Goal: Task Accomplishment & Management: Use online tool/utility

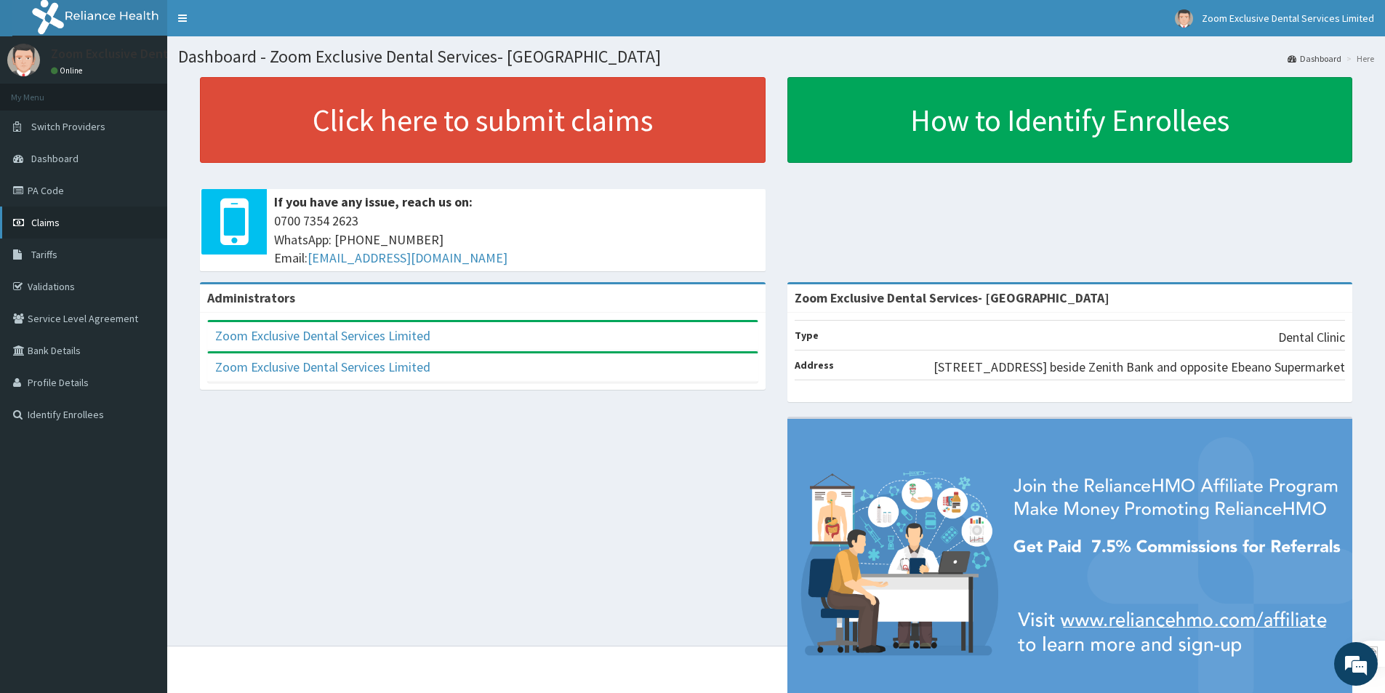
click at [56, 232] on link "Claims" at bounding box center [83, 223] width 167 height 32
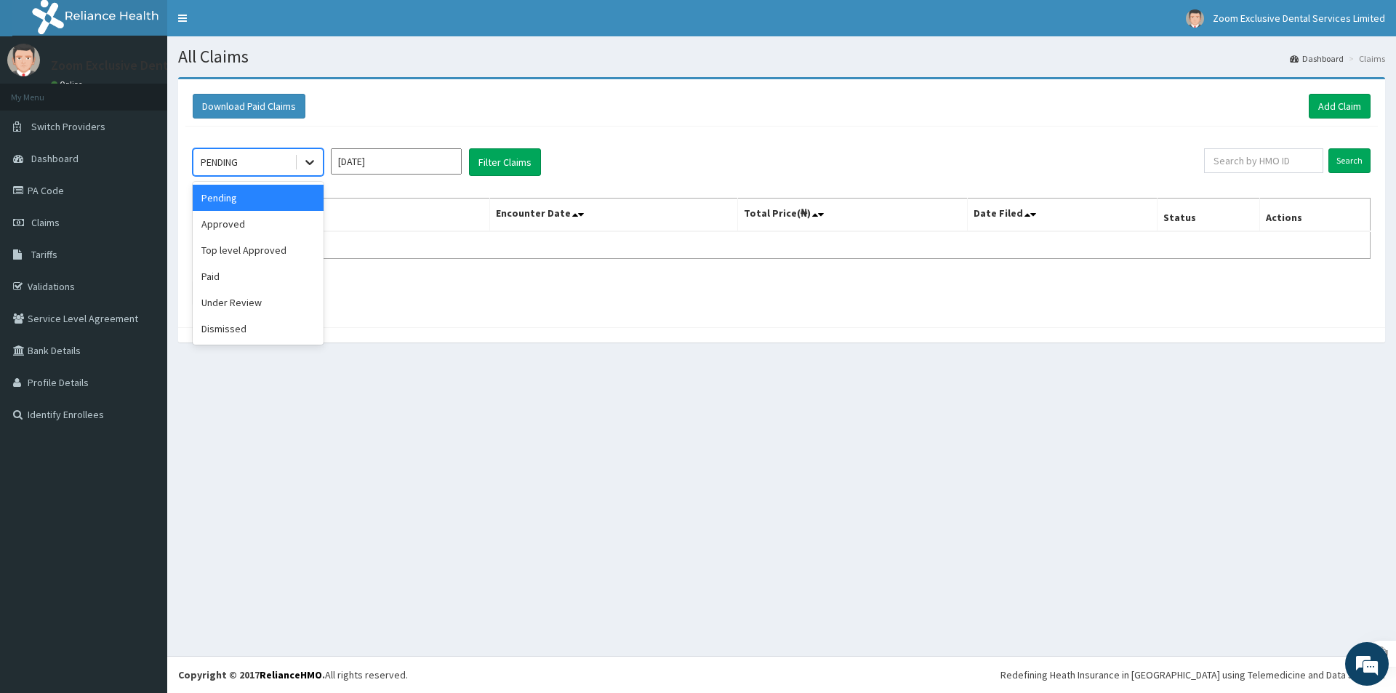
click at [305, 159] on icon at bounding box center [310, 162] width 15 height 15
drag, startPoint x: 230, startPoint y: 284, endPoint x: 234, endPoint y: 263, distance: 22.3
click at [228, 282] on div "Paid" at bounding box center [258, 276] width 131 height 26
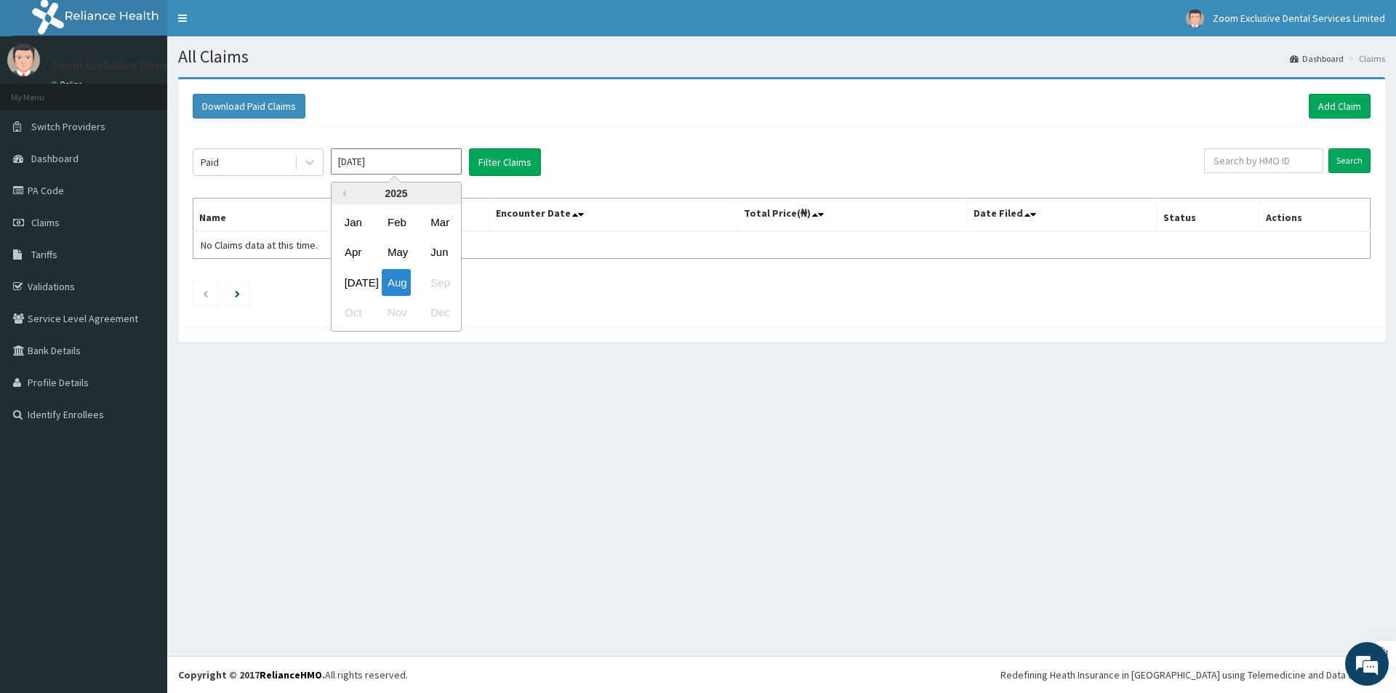
click at [353, 165] on input "Aug 2025" at bounding box center [396, 161] width 131 height 26
click at [435, 215] on div "Mar" at bounding box center [439, 222] width 29 height 27
type input "Mar 2025"
click at [489, 166] on button "Filter Claims" at bounding box center [505, 162] width 72 height 28
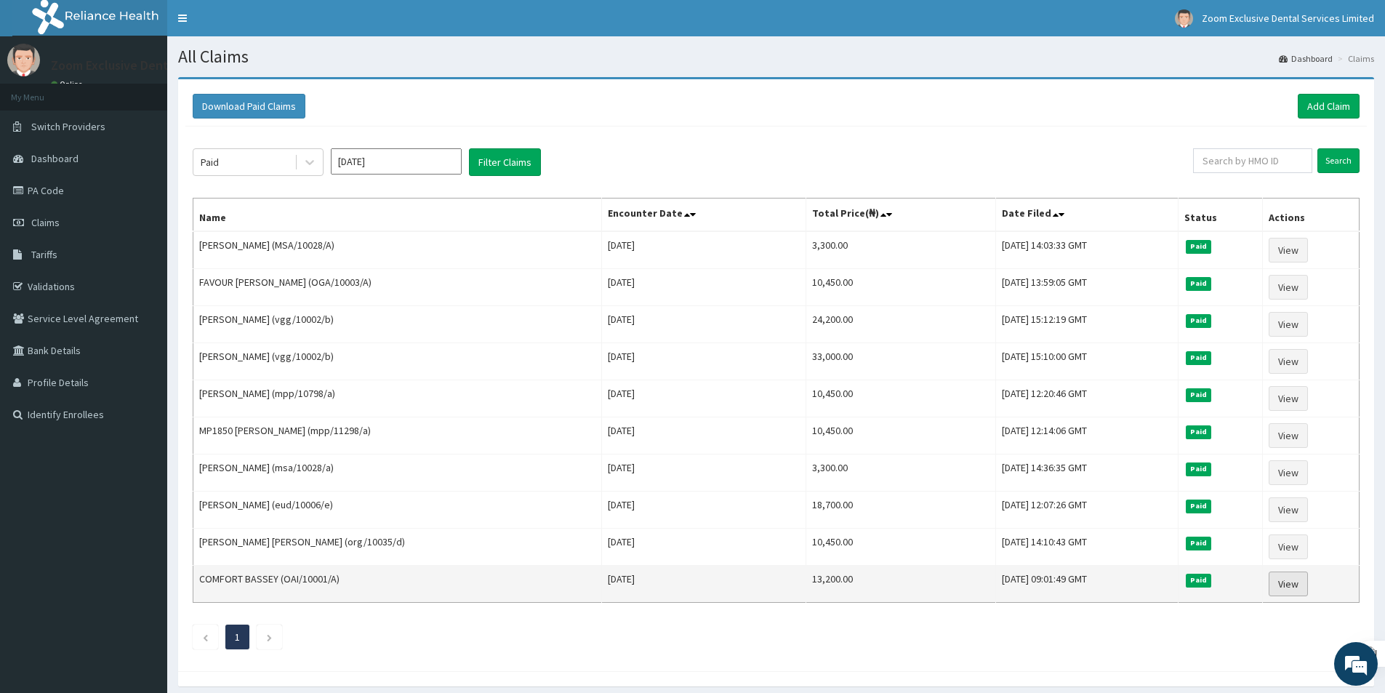
click at [1296, 585] on link "View" at bounding box center [1288, 584] width 39 height 25
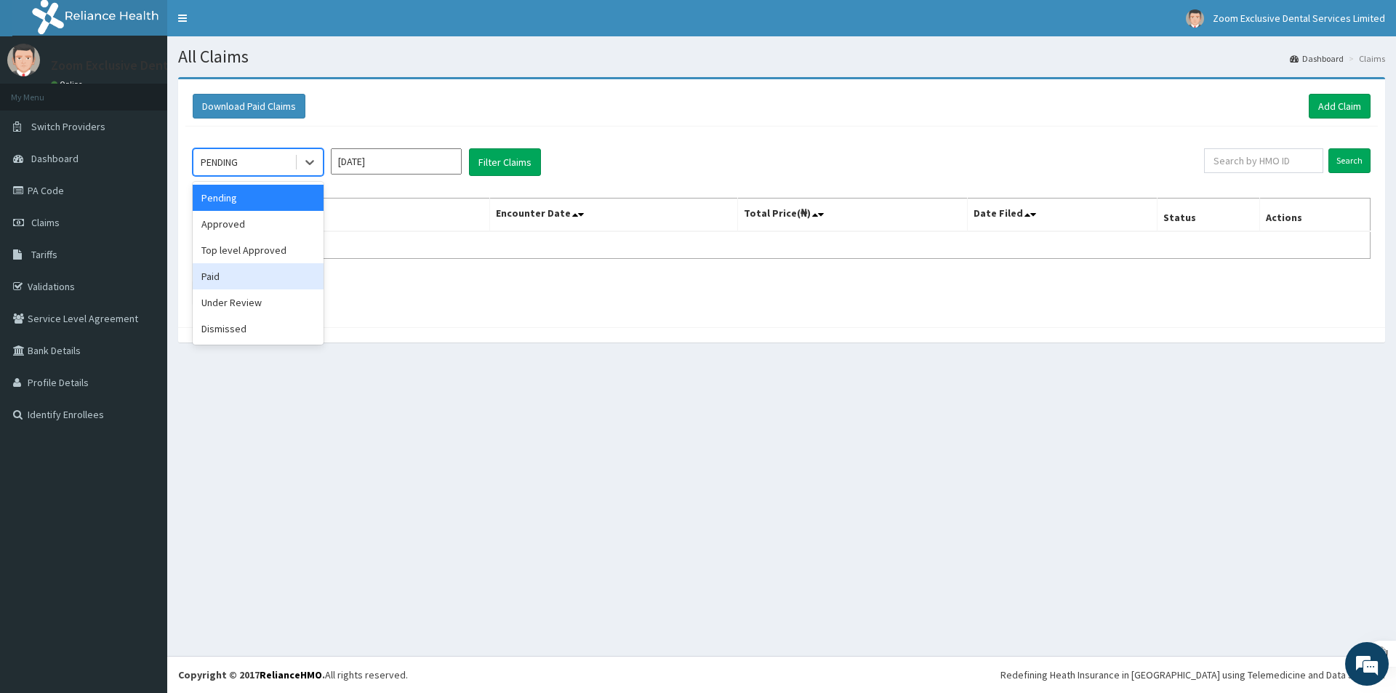
drag, startPoint x: 235, startPoint y: 274, endPoint x: 240, endPoint y: 267, distance: 8.9
click at [234, 271] on div "Paid" at bounding box center [258, 276] width 131 height 26
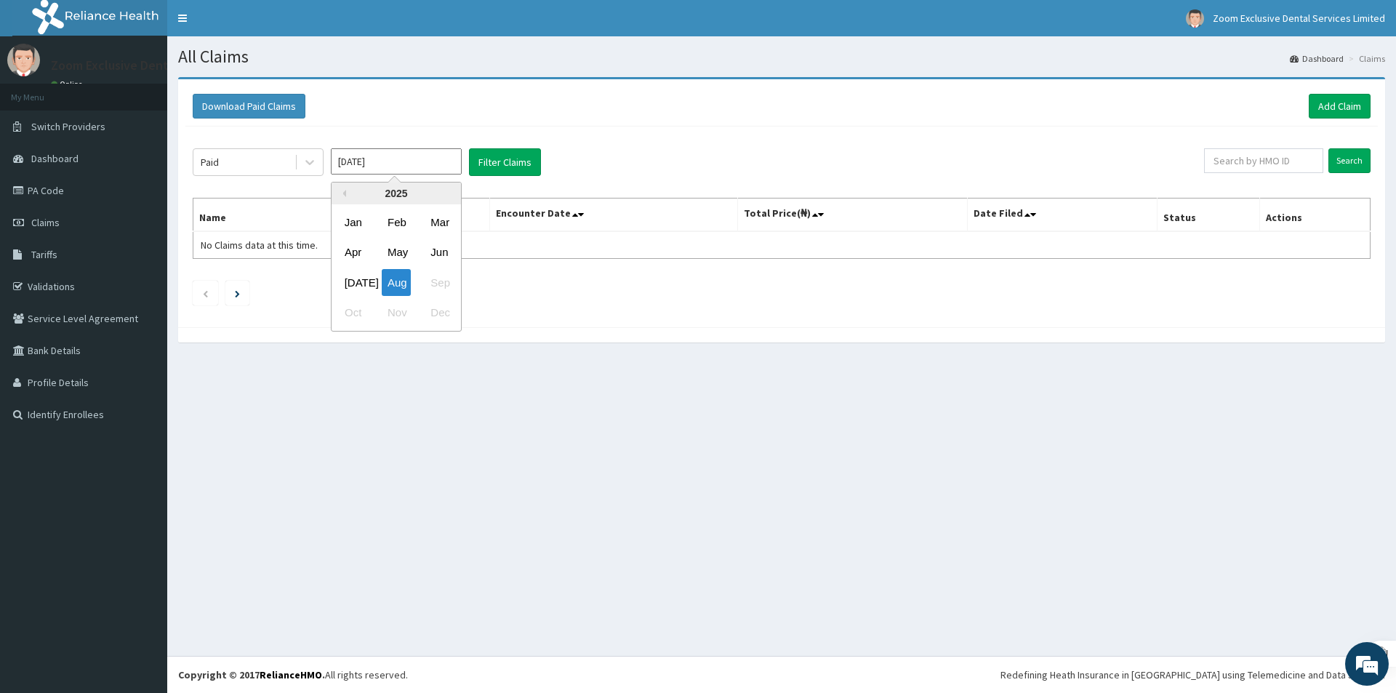
click at [397, 160] on input "Aug 2025" at bounding box center [396, 161] width 131 height 26
click at [423, 236] on div "Jan Feb Mar" at bounding box center [396, 222] width 129 height 30
click at [433, 225] on div "Mar" at bounding box center [439, 222] width 29 height 27
type input "Mar 2025"
click at [497, 162] on button "Filter Claims" at bounding box center [505, 162] width 72 height 28
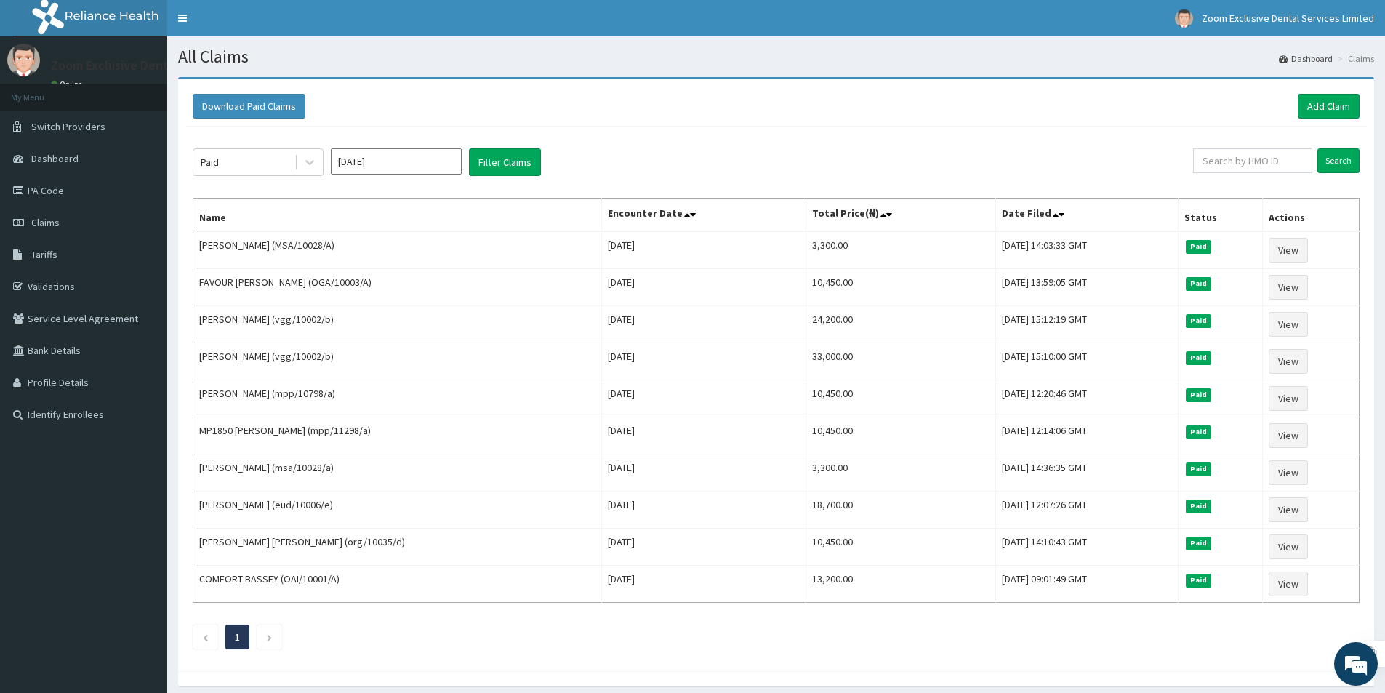
click at [761, 141] on div "Paid Mar 2025 Filter Claims Search Name Encounter Date Total Price(₦) Date File…" at bounding box center [776, 395] width 1182 height 537
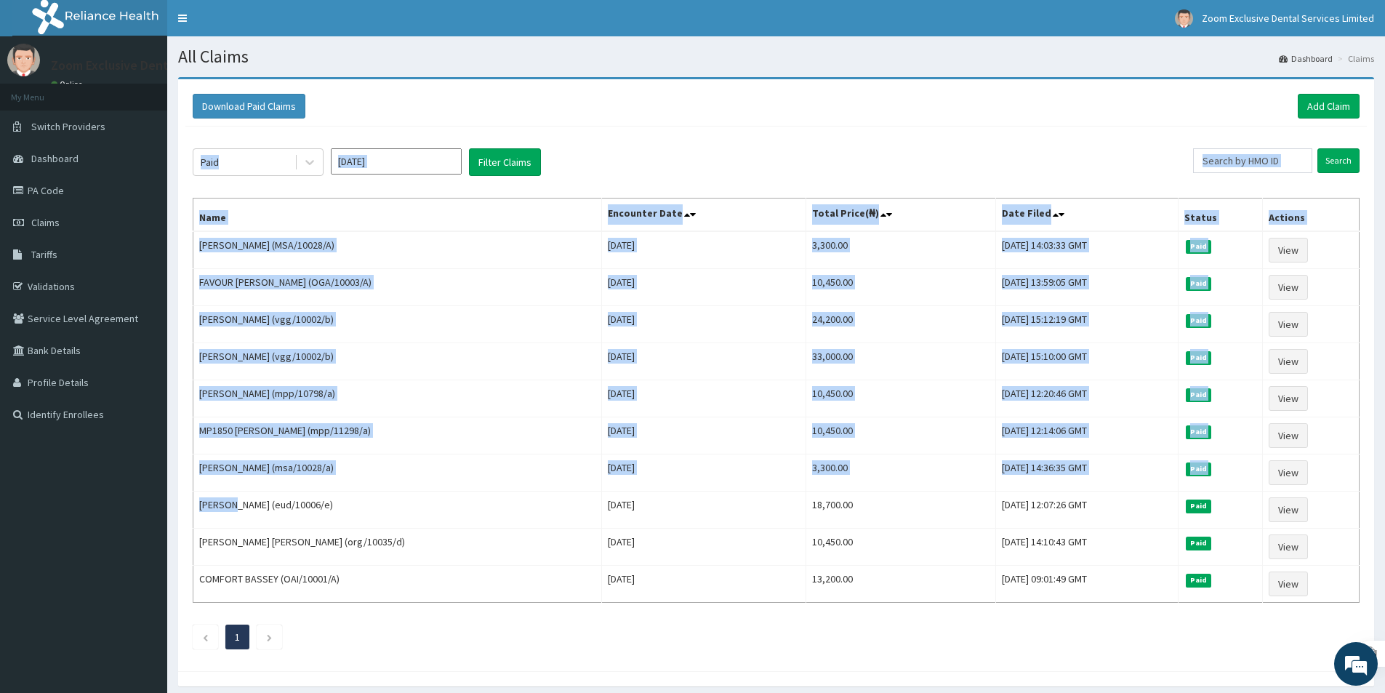
drag, startPoint x: 239, startPoint y: 508, endPoint x: 178, endPoint y: 495, distance: 61.6
click at [178, 495] on div "Download Paid Claims Add Claim × Note you can only download claims within a max…" at bounding box center [776, 375] width 1196 height 592
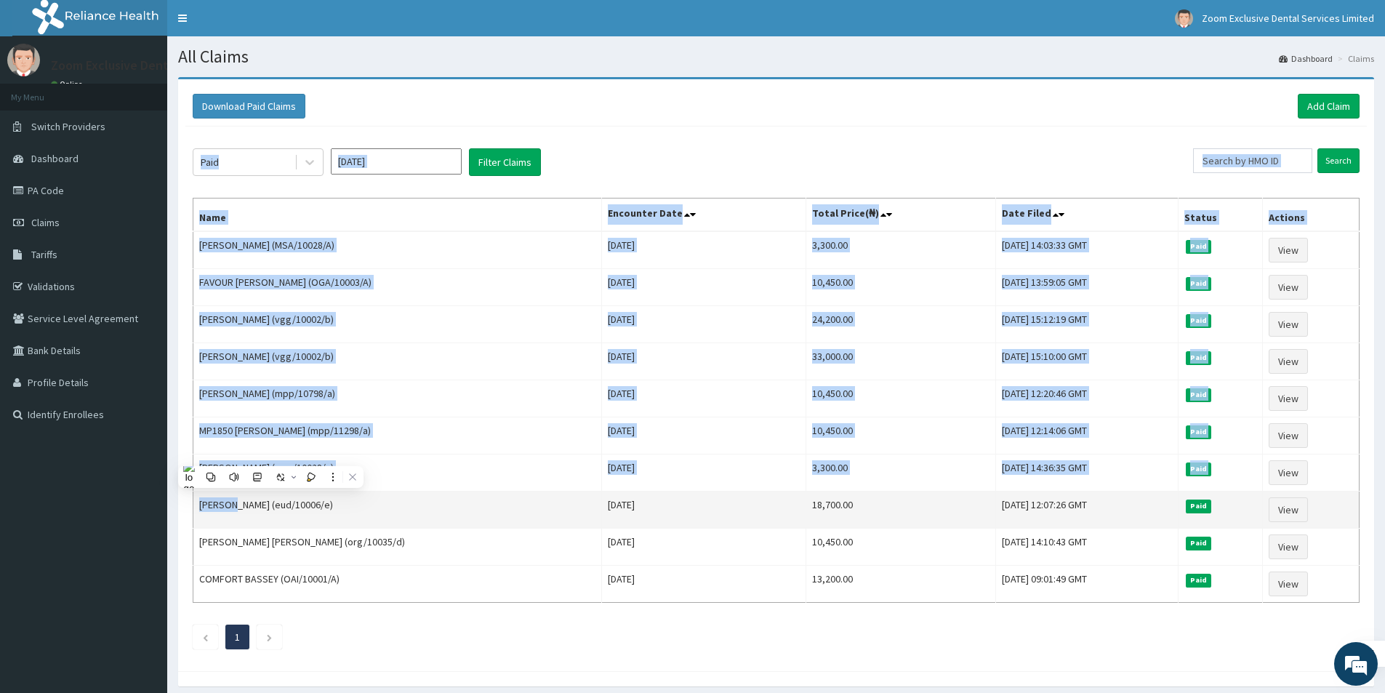
click at [204, 509] on td "Madonna Chijioke (eud/10006/e)" at bounding box center [397, 510] width 409 height 37
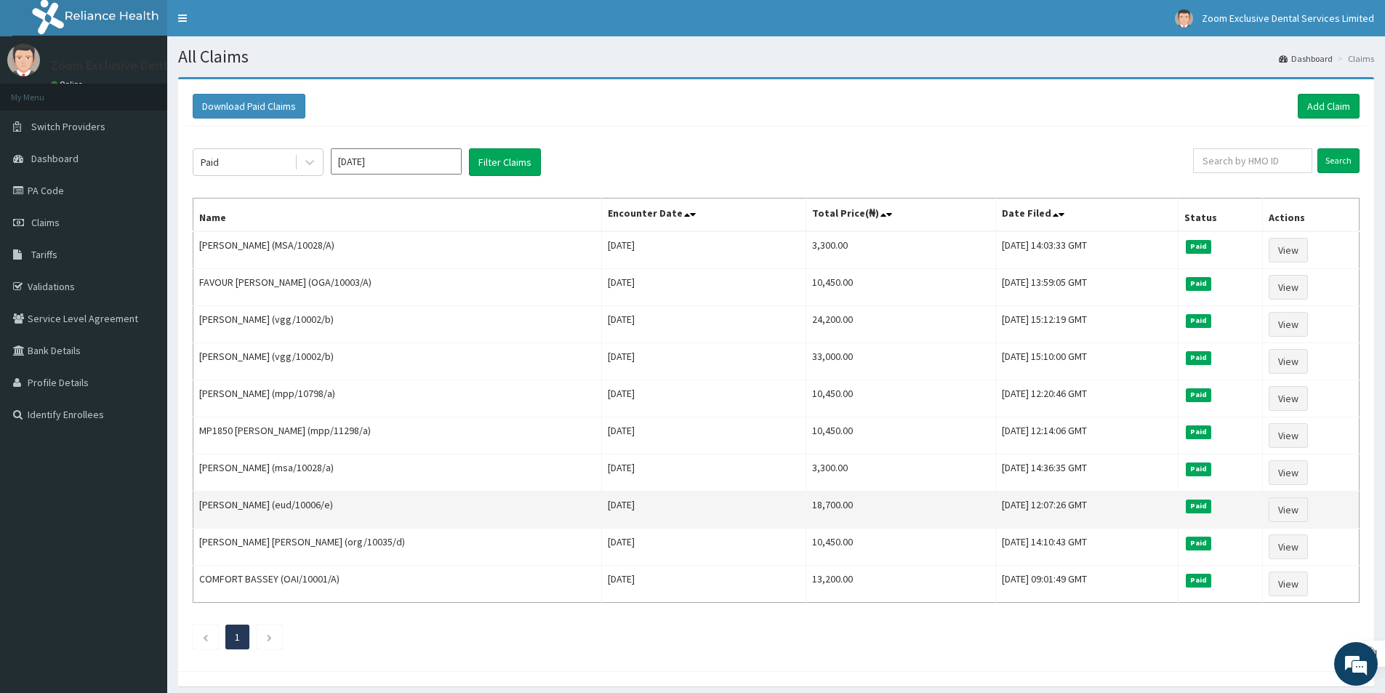
click at [236, 508] on td "Madonna Chijioke (eud/10006/e)" at bounding box center [397, 510] width 409 height 37
drag, startPoint x: 239, startPoint y: 508, endPoint x: 196, endPoint y: 500, distance: 44.2
click at [196, 500] on td "Madonna Chijioke (eud/10006/e)" at bounding box center [397, 510] width 409 height 37
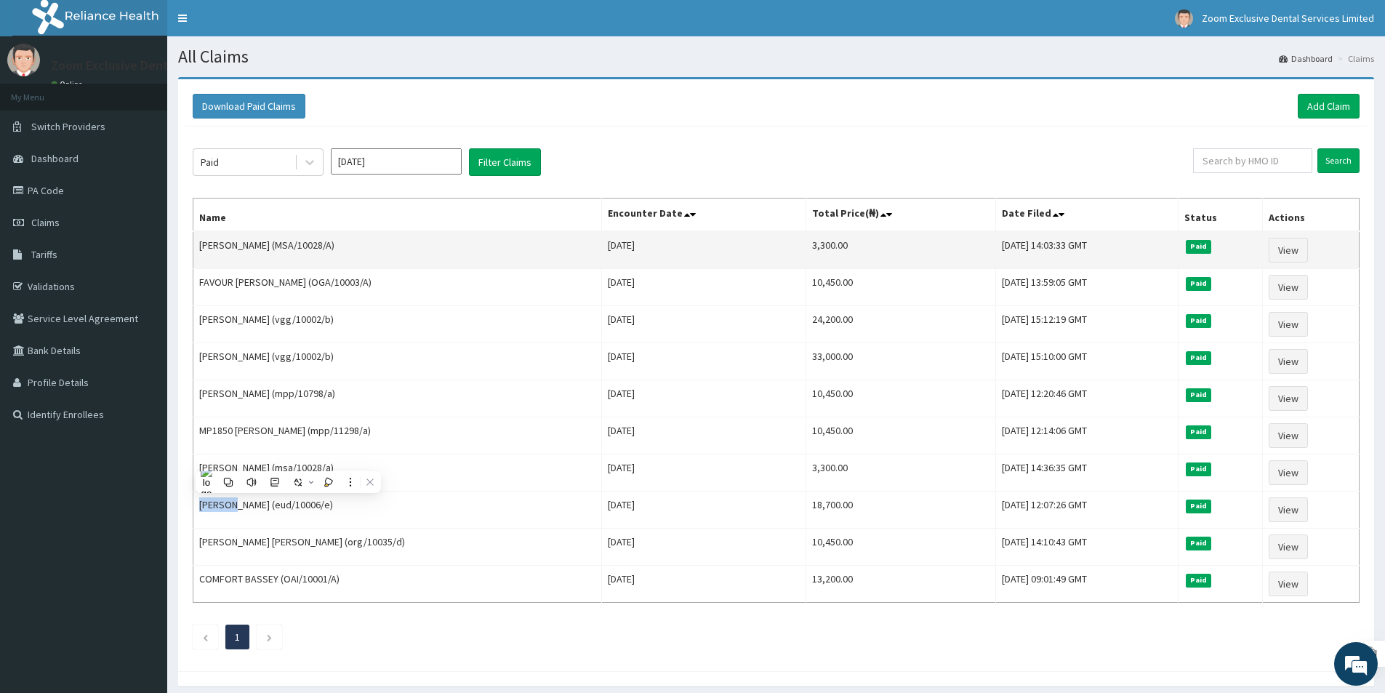
copy td "Madonna"
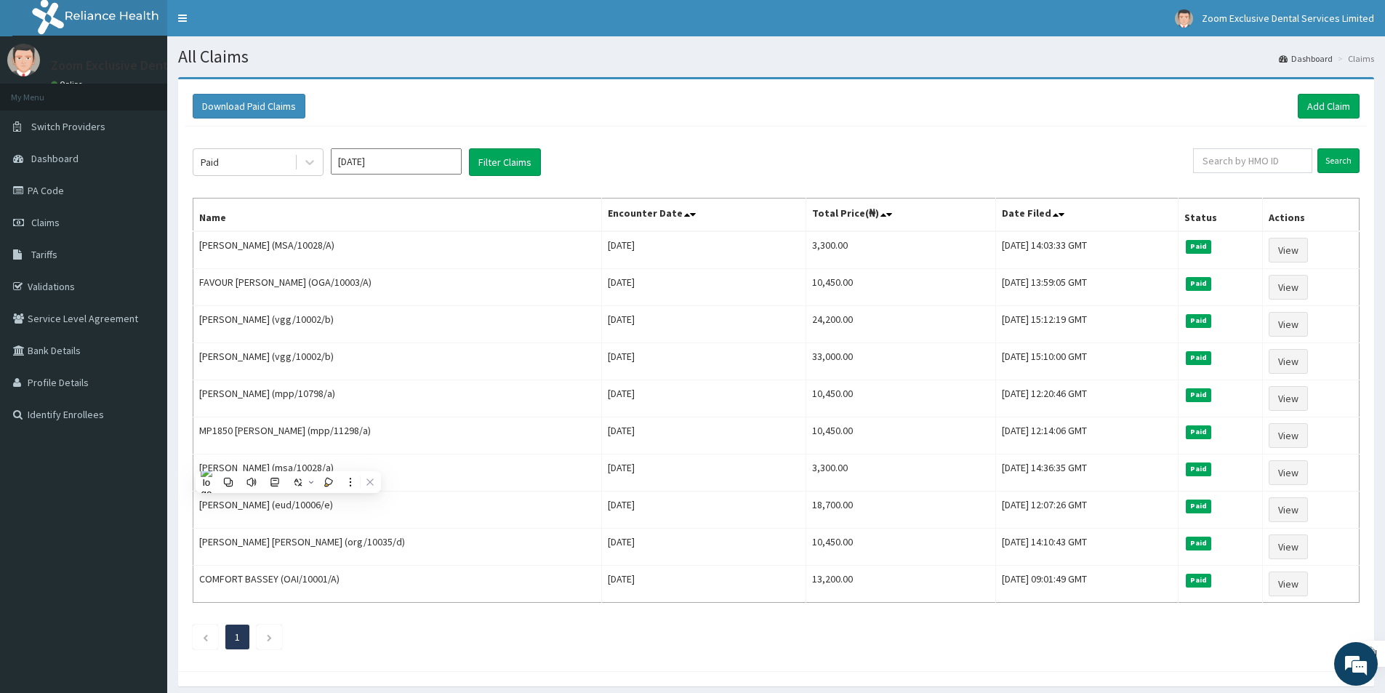
click at [361, 632] on ul "1" at bounding box center [776, 637] width 1167 height 25
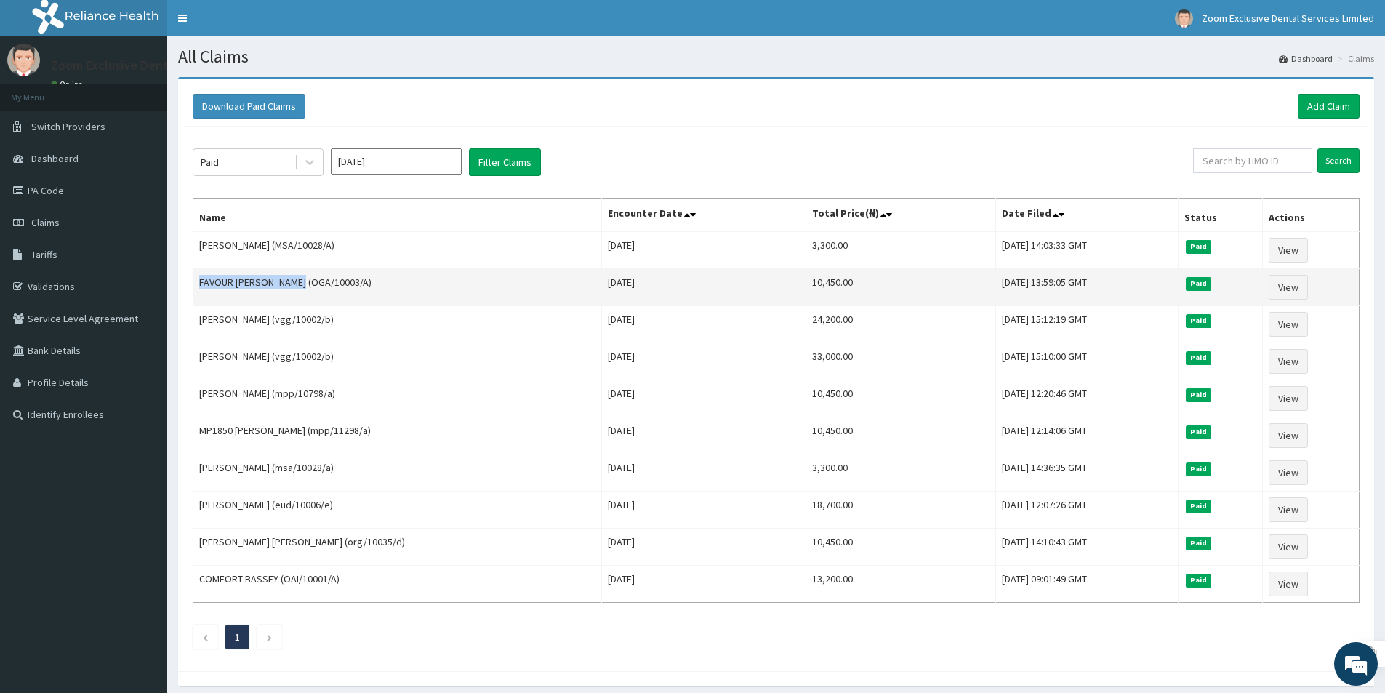
drag, startPoint x: 306, startPoint y: 282, endPoint x: 193, endPoint y: 282, distance: 112.7
click at [193, 282] on td "FAVOUR ENAM JIDEOFOR (OGA/10003/A)" at bounding box center [397, 287] width 409 height 37
copy td "FAVOUR ENAM JIDEOFOR"
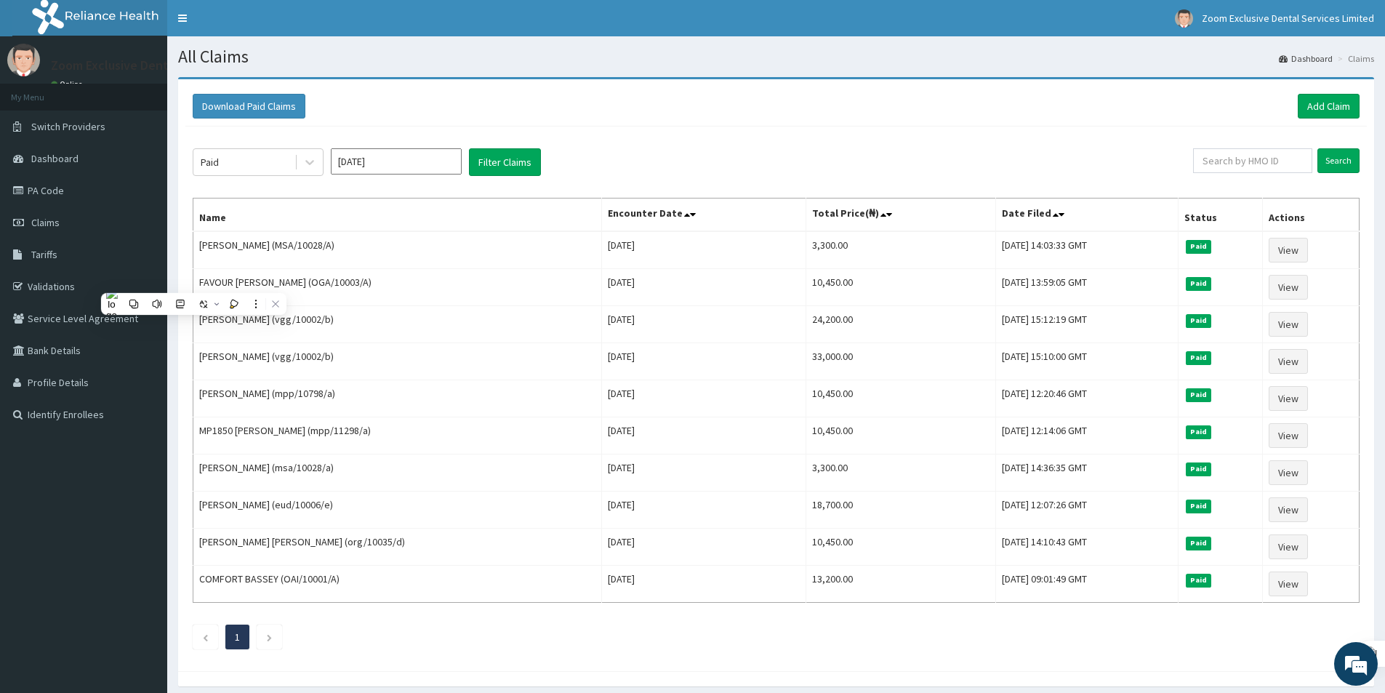
click at [393, 199] on th "Name" at bounding box center [397, 215] width 409 height 33
click at [222, 99] on button "Download Paid Claims" at bounding box center [249, 106] width 113 height 25
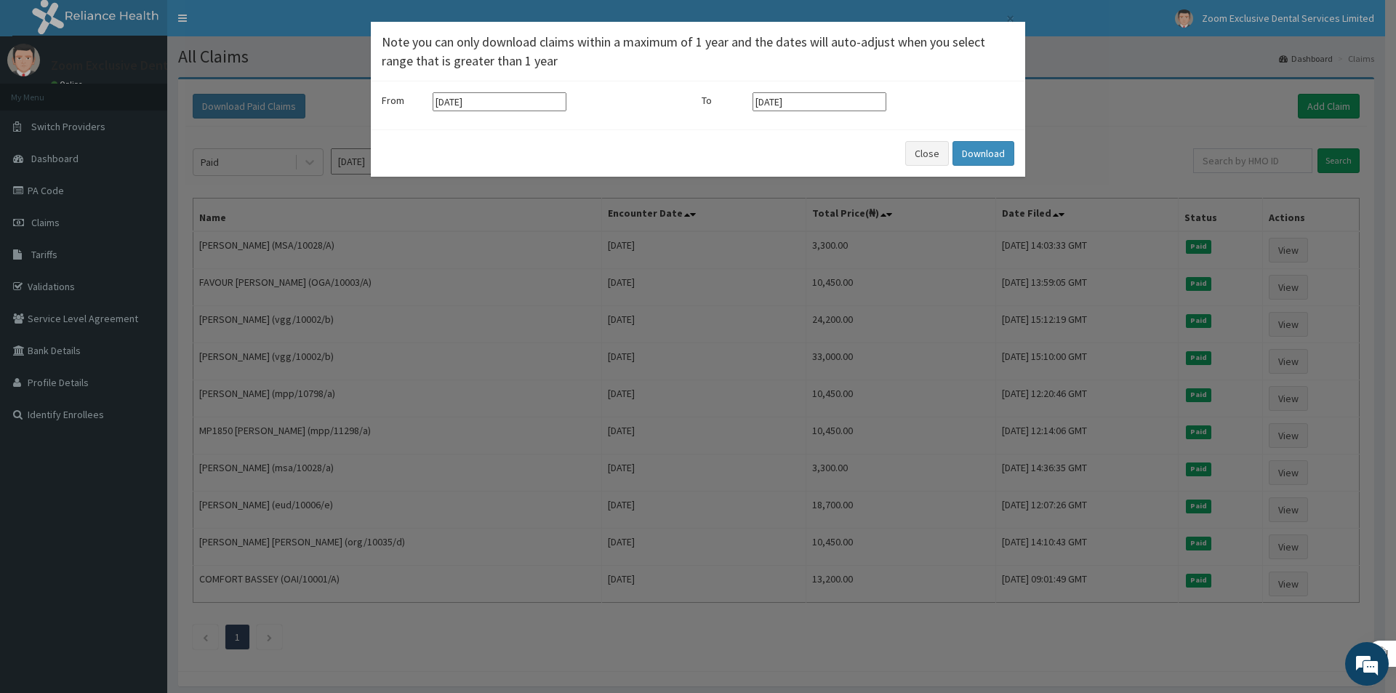
click at [346, 121] on div "× Note you can only download claims within a maximum of 1 year and the dates wi…" at bounding box center [698, 346] width 1396 height 693
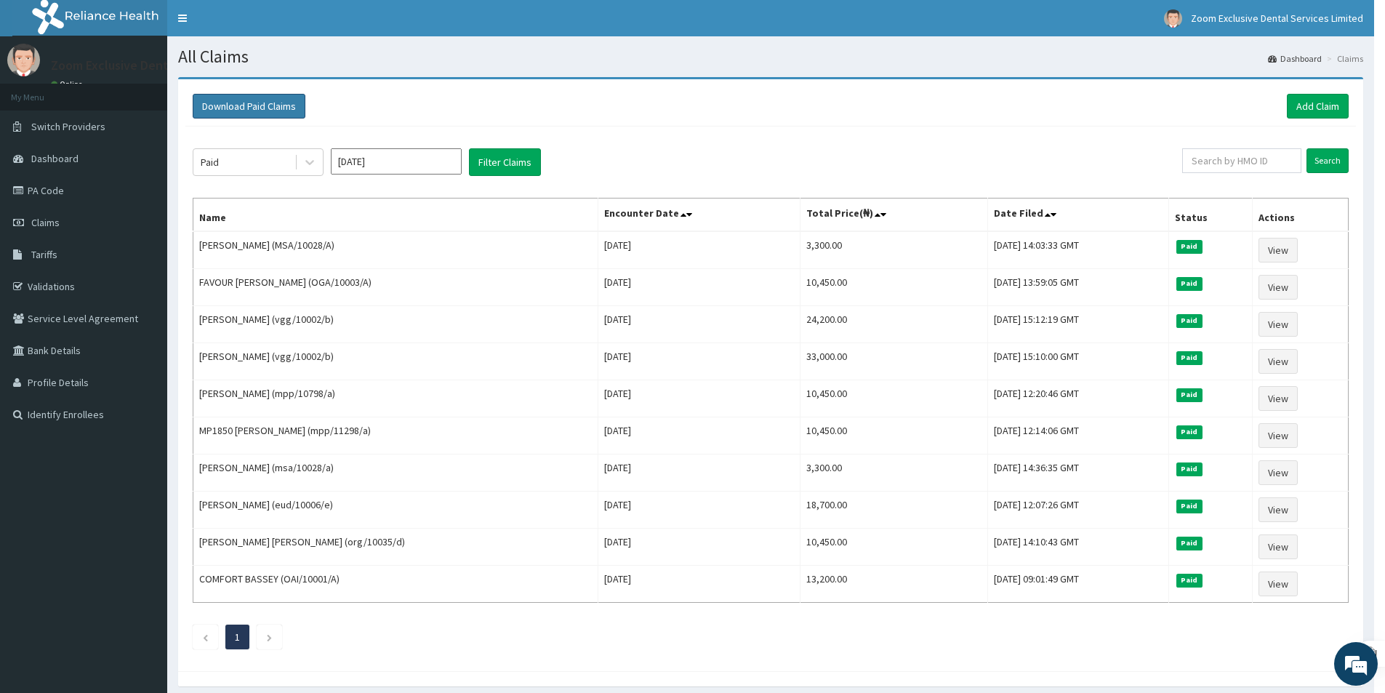
click at [287, 113] on button "Download Paid Claims" at bounding box center [249, 106] width 113 height 25
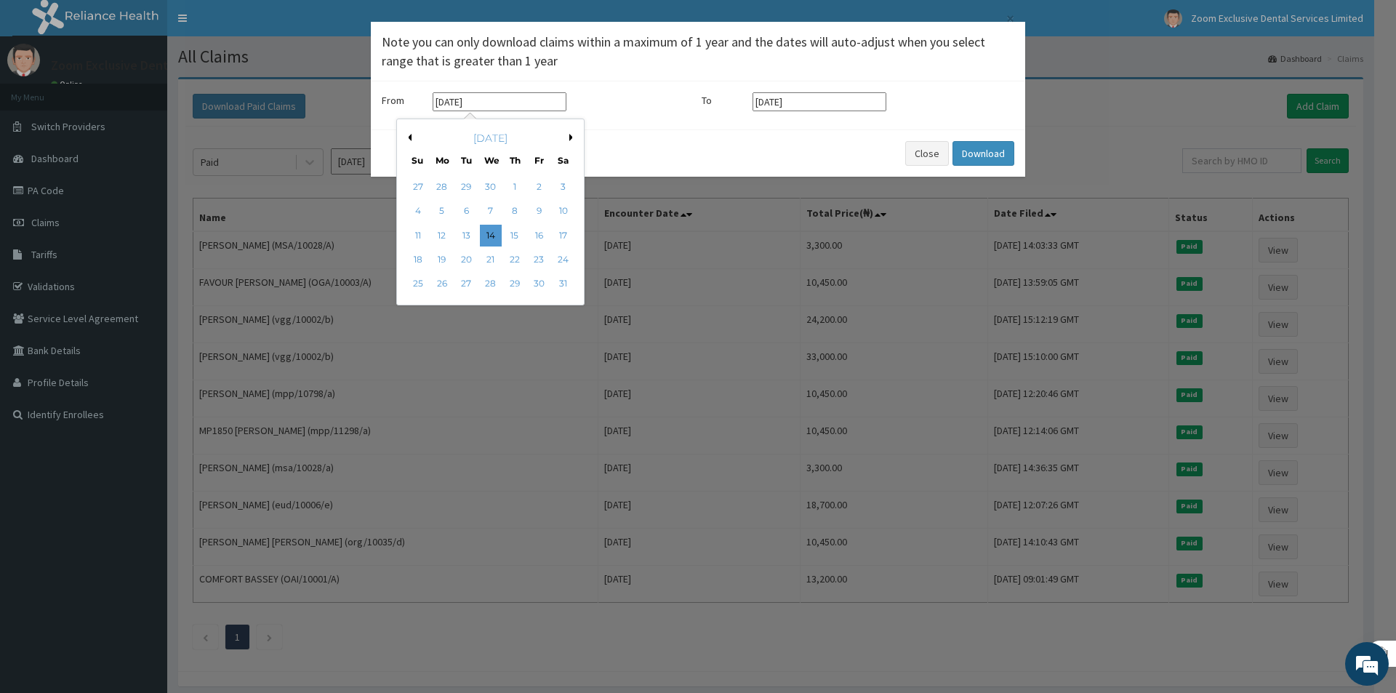
click at [444, 105] on input "14-05-2025" at bounding box center [500, 101] width 134 height 19
click at [452, 103] on input "1-05-2025" at bounding box center [500, 101] width 134 height 19
type input "01-03-2025"
click at [762, 105] on input "14-08-2025" at bounding box center [820, 101] width 134 height 19
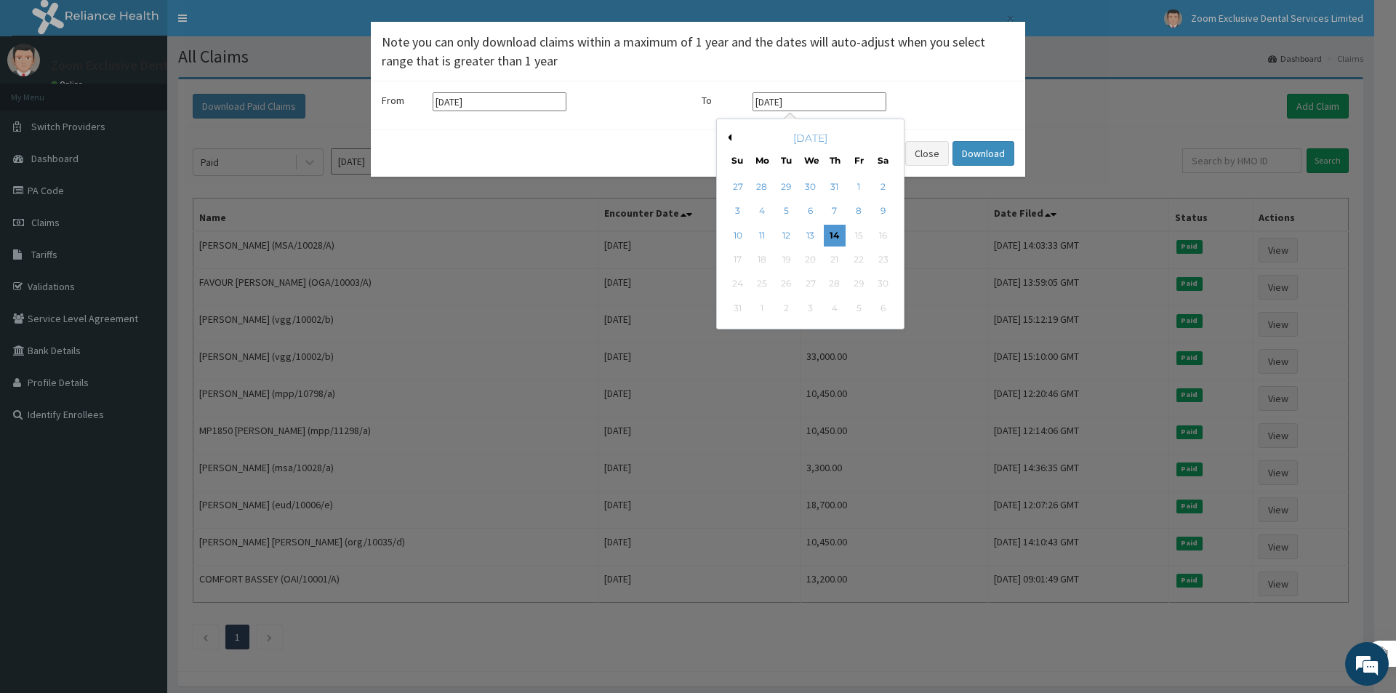
click at [763, 105] on input "14-08-2025" at bounding box center [820, 101] width 134 height 19
click at [766, 105] on input "14-08-2025" at bounding box center [820, 101] width 134 height 19
click at [777, 105] on input "31-08-2025" at bounding box center [820, 101] width 134 height 19
type input "31-03-2025"
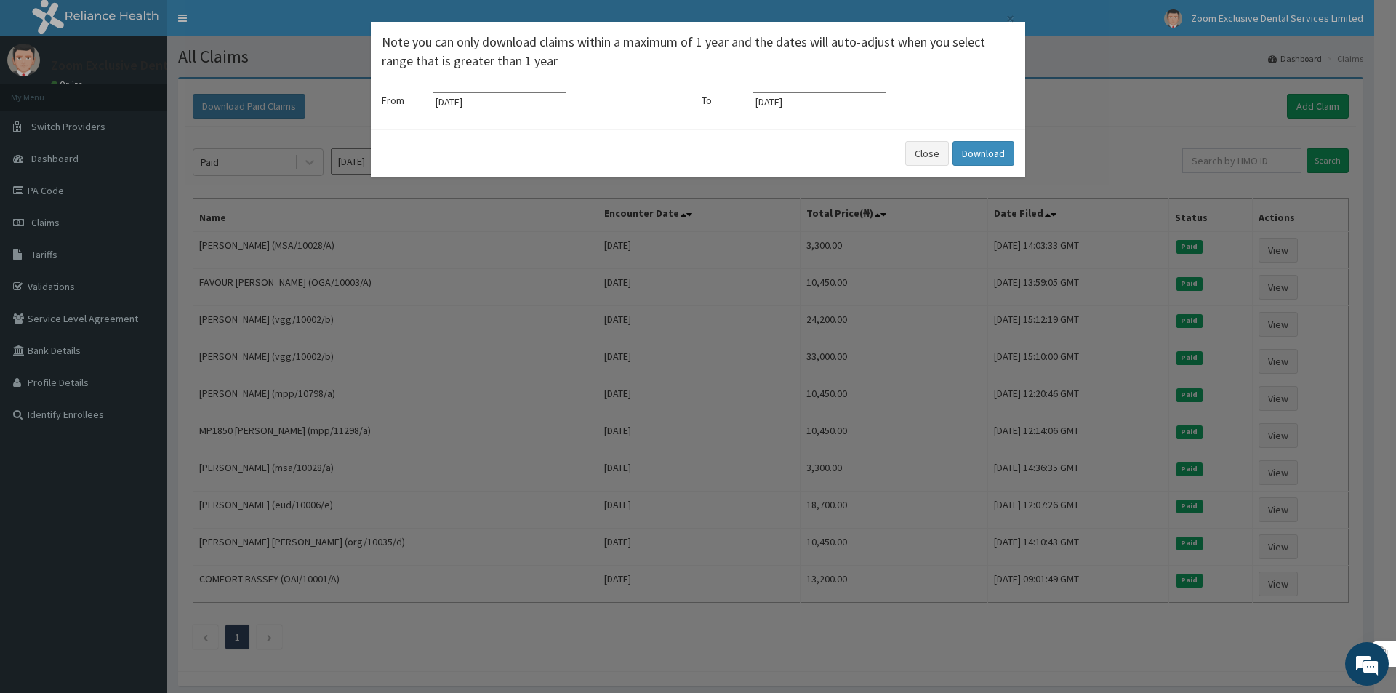
click at [950, 108] on div "To 31-03-2025" at bounding box center [858, 101] width 313 height 19
click at [973, 149] on button "Download" at bounding box center [984, 153] width 62 height 25
click at [913, 161] on button "Close" at bounding box center [927, 153] width 44 height 25
